Goal: Information Seeking & Learning: Understand process/instructions

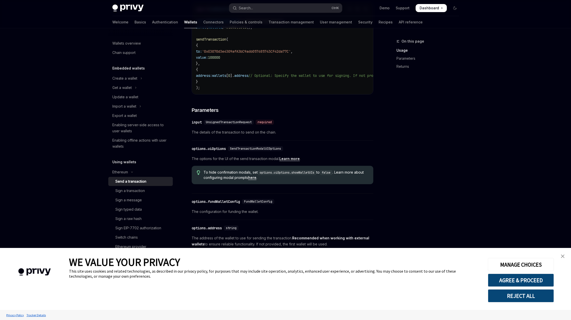
scroll to position [176, 0]
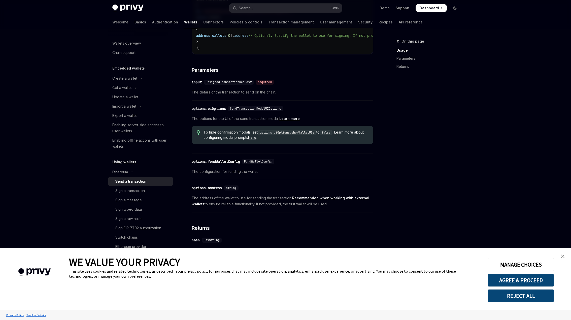
click at [295, 112] on div "​ options.uiOptions SendTransactionModalUIOptions" at bounding box center [280, 109] width 177 height 6
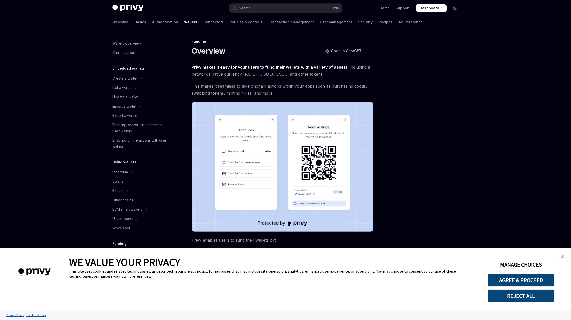
click at [209, 88] on span "This makes it seamless to take onchain actions within your apps such as purchas…" at bounding box center [283, 90] width 182 height 14
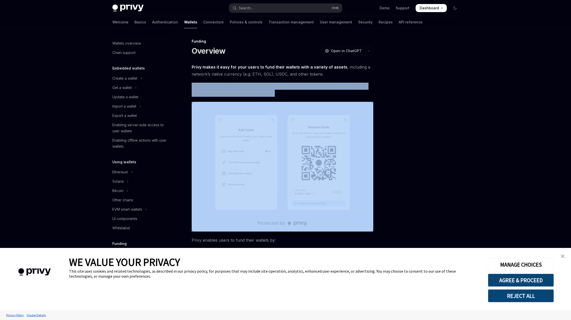
click at [209, 88] on span "This makes it seamless to take onchain actions within your apps such as purchas…" at bounding box center [283, 90] width 182 height 14
click at [254, 85] on span "This makes it seamless to take onchain actions within your apps such as purchas…" at bounding box center [283, 90] width 182 height 14
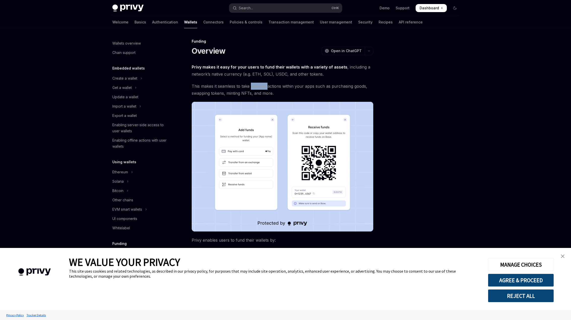
click at [254, 85] on span "This makes it seamless to take onchain actions within your apps such as purchas…" at bounding box center [283, 90] width 182 height 14
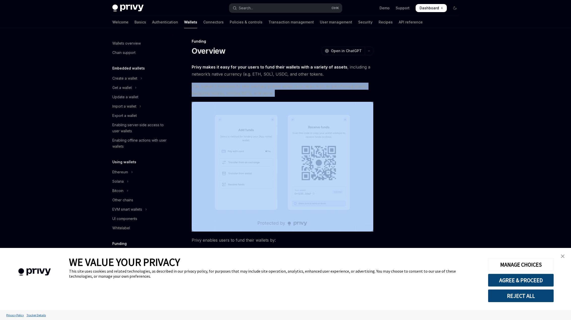
click at [254, 85] on span "This makes it seamless to take onchain actions within your apps such as purchas…" at bounding box center [283, 90] width 182 height 14
click at [307, 91] on span "This makes it seamless to take onchain actions within your apps such as purchas…" at bounding box center [283, 90] width 182 height 14
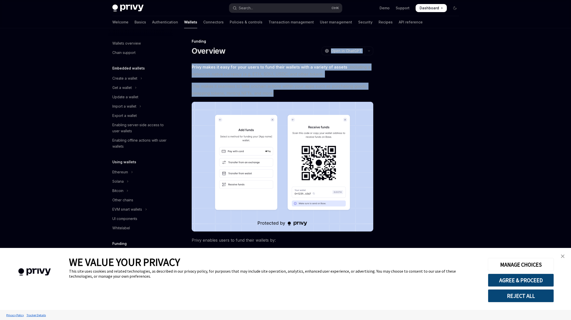
drag, startPoint x: 280, startPoint y: 92, endPoint x: 293, endPoint y: 49, distance: 44.1
click at [293, 49] on div "Funding Overview OpenAI Open in ChatGPT OpenAI Open in ChatGPT Privy makes it e…" at bounding box center [235, 216] width 278 height 357
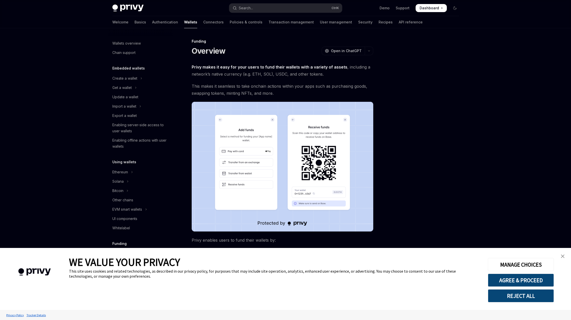
click at [293, 49] on div "Overview OpenAI Open in ChatGPT" at bounding box center [283, 50] width 182 height 9
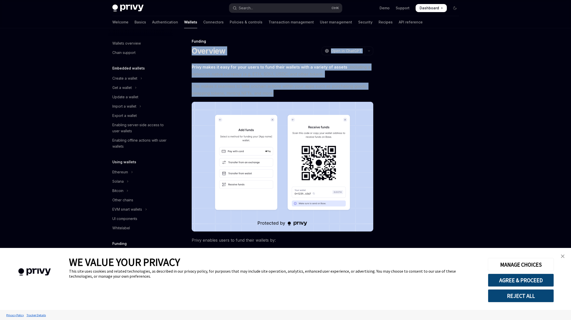
drag, startPoint x: 306, startPoint y: 43, endPoint x: 319, endPoint y: 93, distance: 52.0
click at [319, 93] on div "Funding Overview OpenAI Open in ChatGPT OpenAI Open in ChatGPT Privy makes it e…" at bounding box center [235, 216] width 278 height 357
click at [319, 93] on span "This makes it seamless to take onchain actions within your apps such as purchas…" at bounding box center [283, 90] width 182 height 14
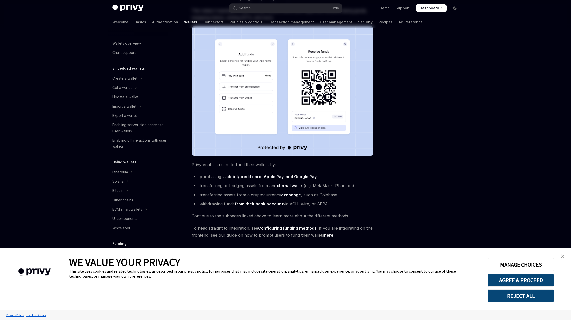
scroll to position [151, 0]
drag, startPoint x: 237, startPoint y: 105, endPoint x: 359, endPoint y: 109, distance: 122.1
click at [359, 182] on li "transferring or bridging assets from an external wallet (e.g. MetaMask, Phantom)" at bounding box center [283, 185] width 182 height 7
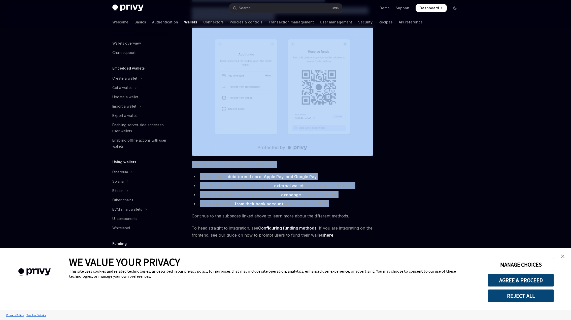
drag, startPoint x: 190, startPoint y: 141, endPoint x: 387, endPoint y: 158, distance: 198.6
click at [387, 158] on div "Funding Overview OpenAI Open in ChatGPT OpenAI Open in ChatGPT Privy makes it e…" at bounding box center [285, 137] width 355 height 368
click at [388, 158] on div at bounding box center [425, 179] width 77 height 282
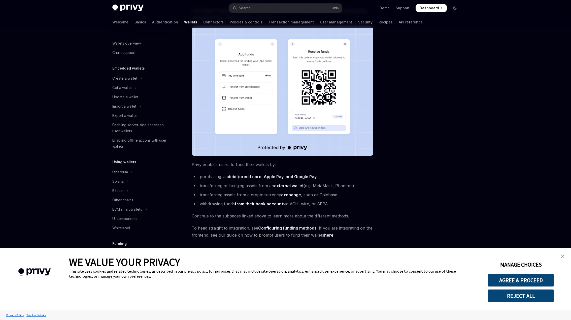
scroll to position [182, 0]
click at [124, 170] on div "Ethereum" at bounding box center [120, 172] width 16 height 6
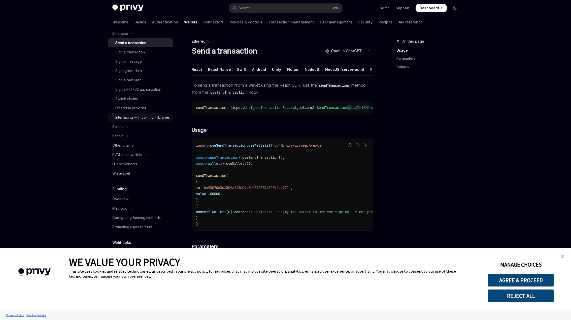
scroll to position [176, 0]
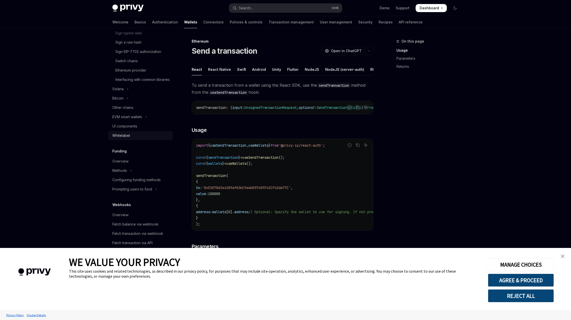
click at [146, 140] on link "Whitelabel" at bounding box center [140, 135] width 65 height 9
type textarea "*"
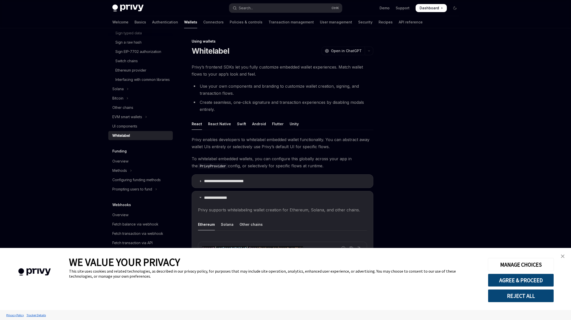
drag, startPoint x: 317, startPoint y: 162, endPoint x: 407, endPoint y: 37, distance: 154.4
click at [317, 162] on span "To whitelabel embedded wallets, you can configure this globally across your app…" at bounding box center [283, 162] width 182 height 14
